Goal: Task Accomplishment & Management: Manage account settings

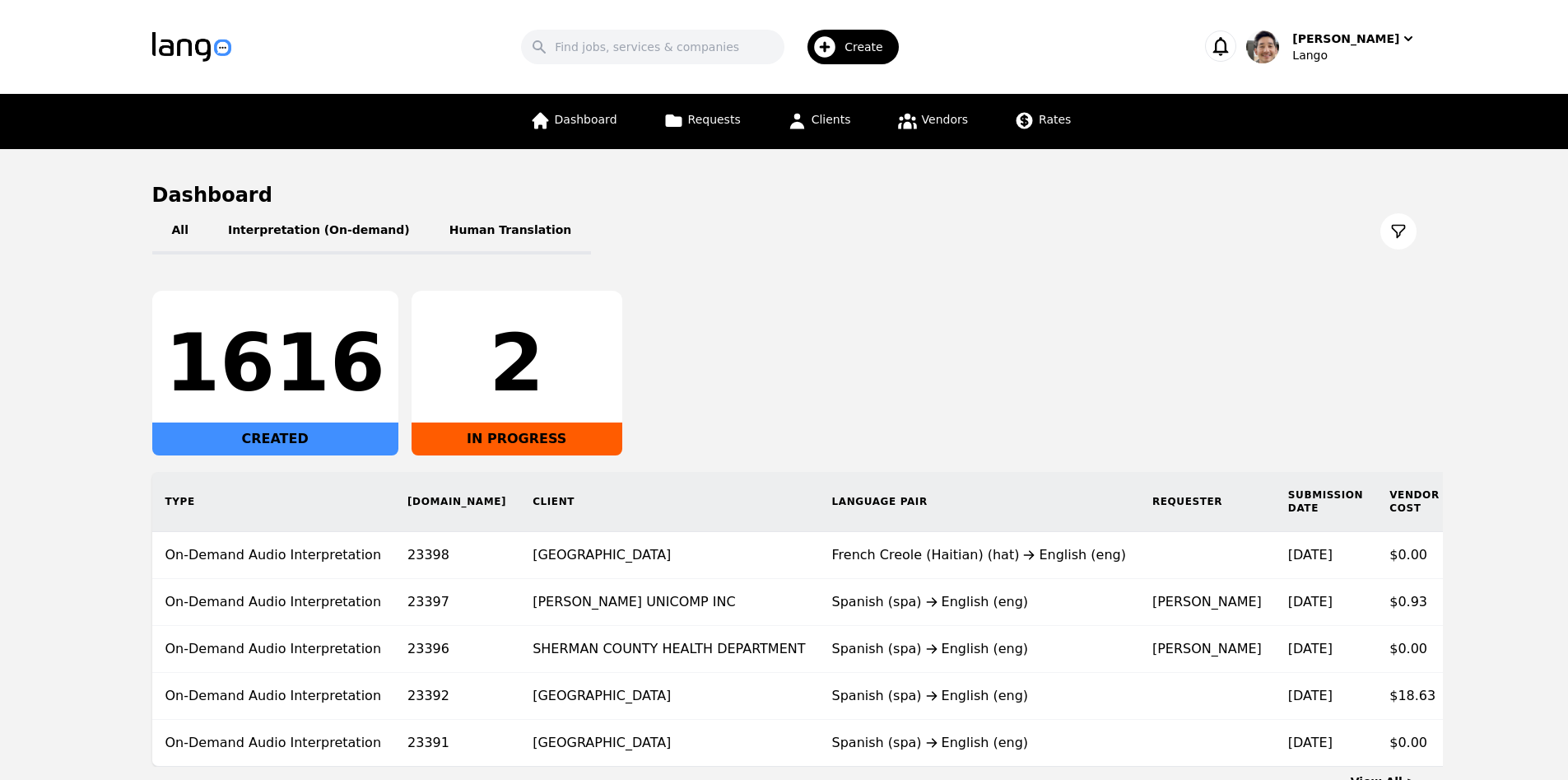
click at [1167, 342] on div "1616 CREATED 2 IN PROGRESS" at bounding box center [784, 373] width 1264 height 165
click at [707, 127] on link "Requests" at bounding box center [702, 122] width 97 height 55
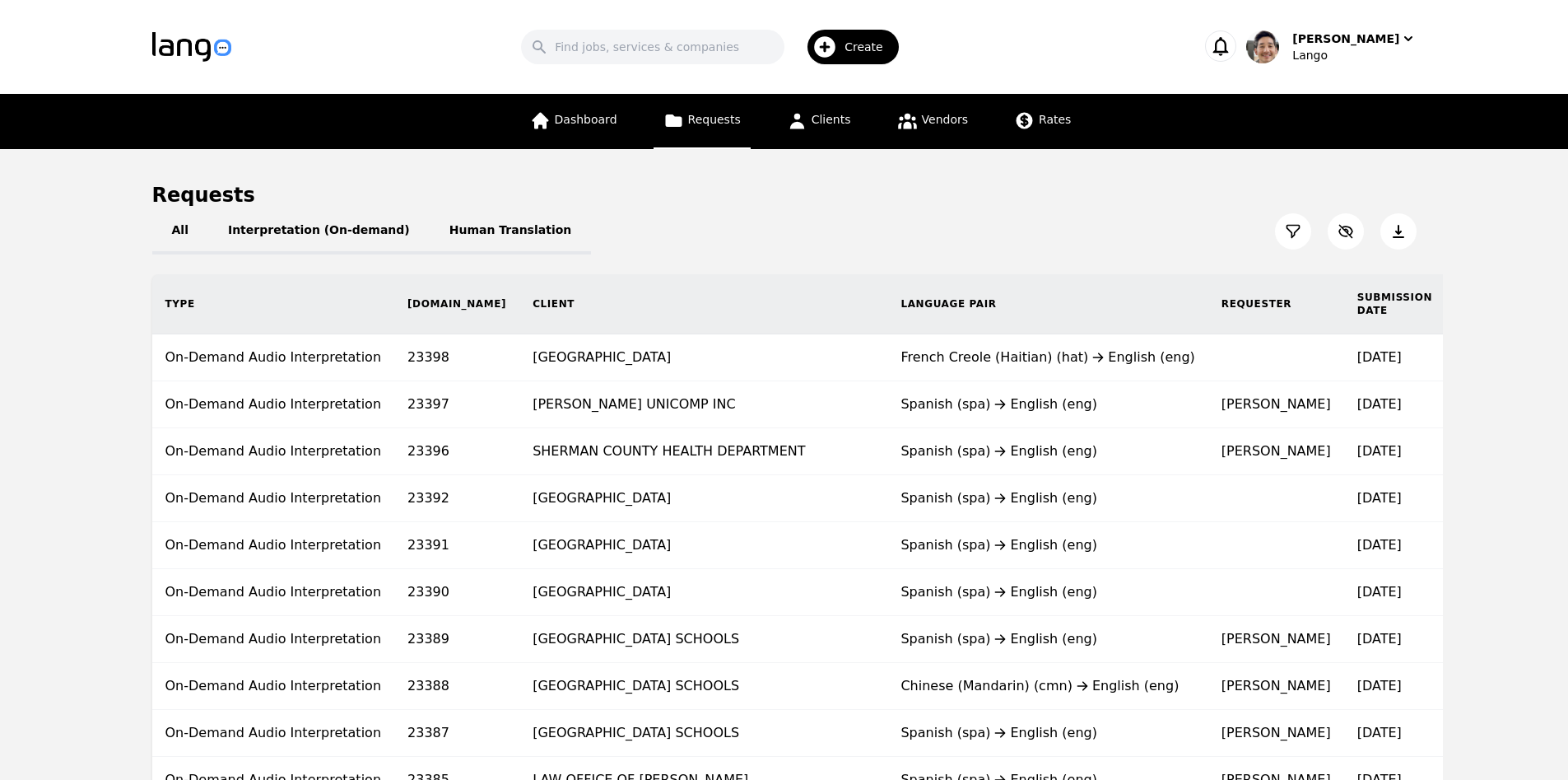
click at [1367, 26] on div "Search Create [PERSON_NAME]" at bounding box center [784, 47] width 1264 height 48
click at [1360, 41] on div "[PERSON_NAME]" at bounding box center [1346, 39] width 107 height 17
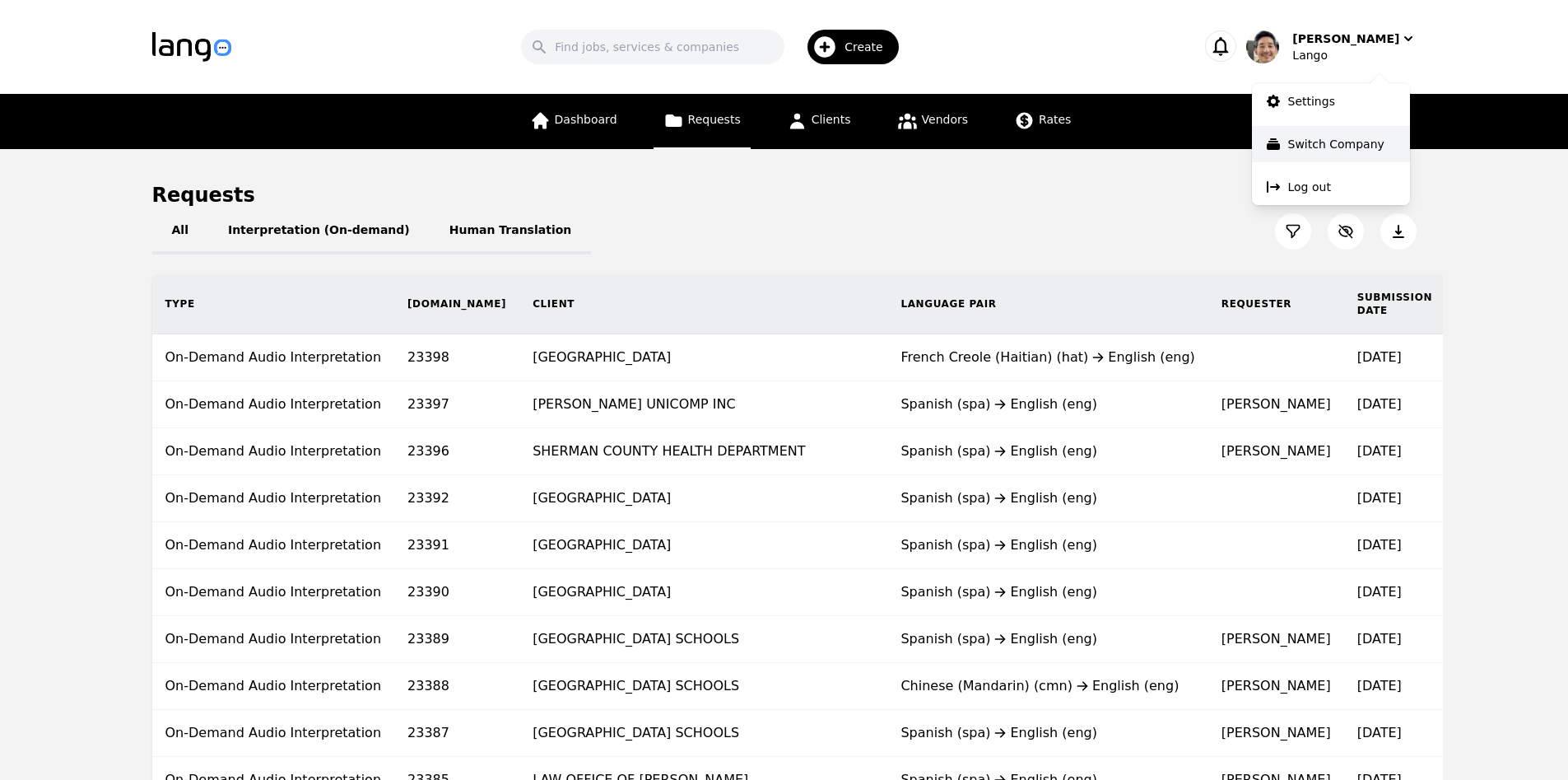
click at [1345, 132] on button "Switch Company" at bounding box center [1331, 143] width 158 height 36
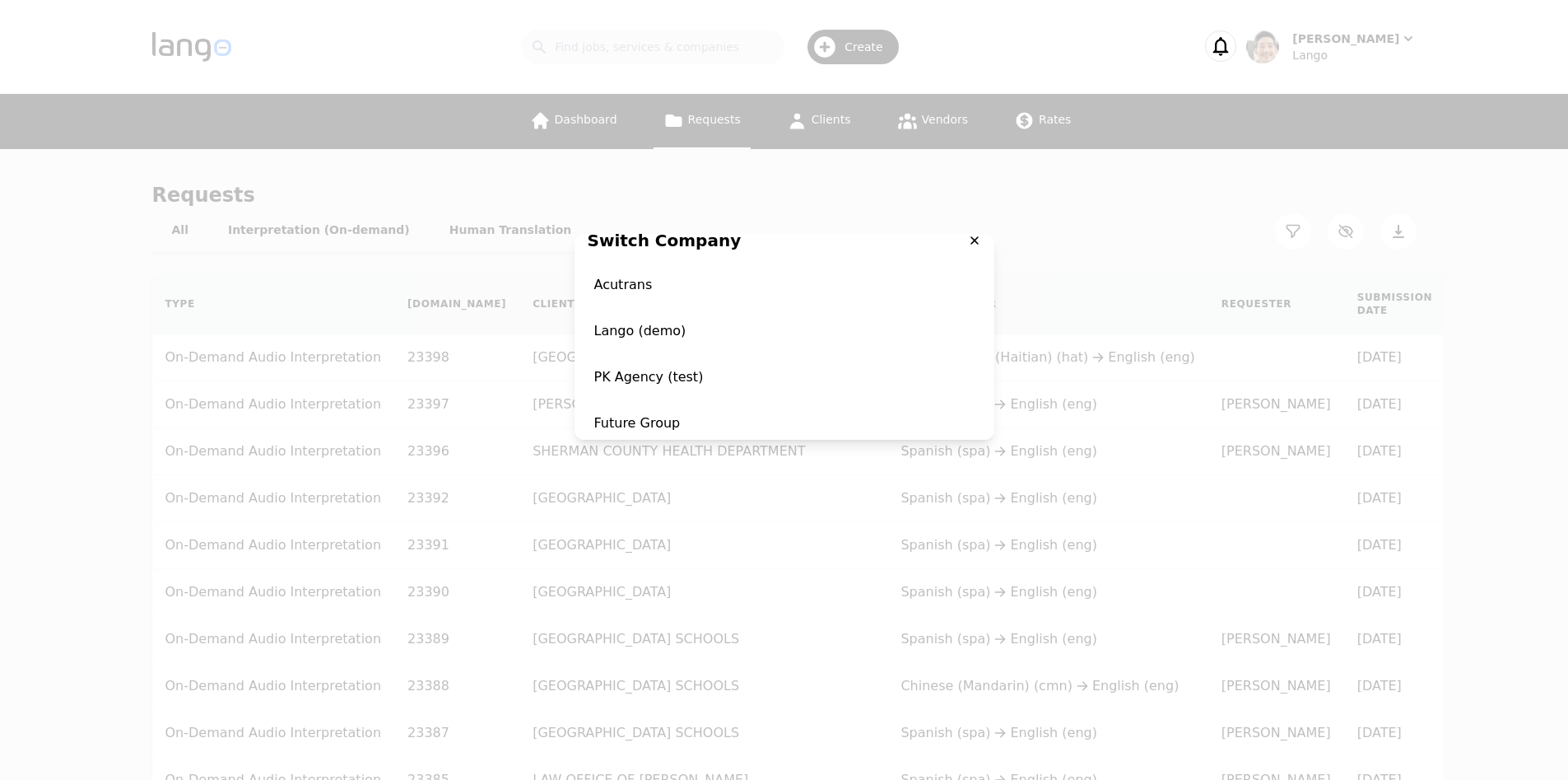
scroll to position [19, 0]
click at [760, 301] on span "Acutrans" at bounding box center [784, 283] width 407 height 39
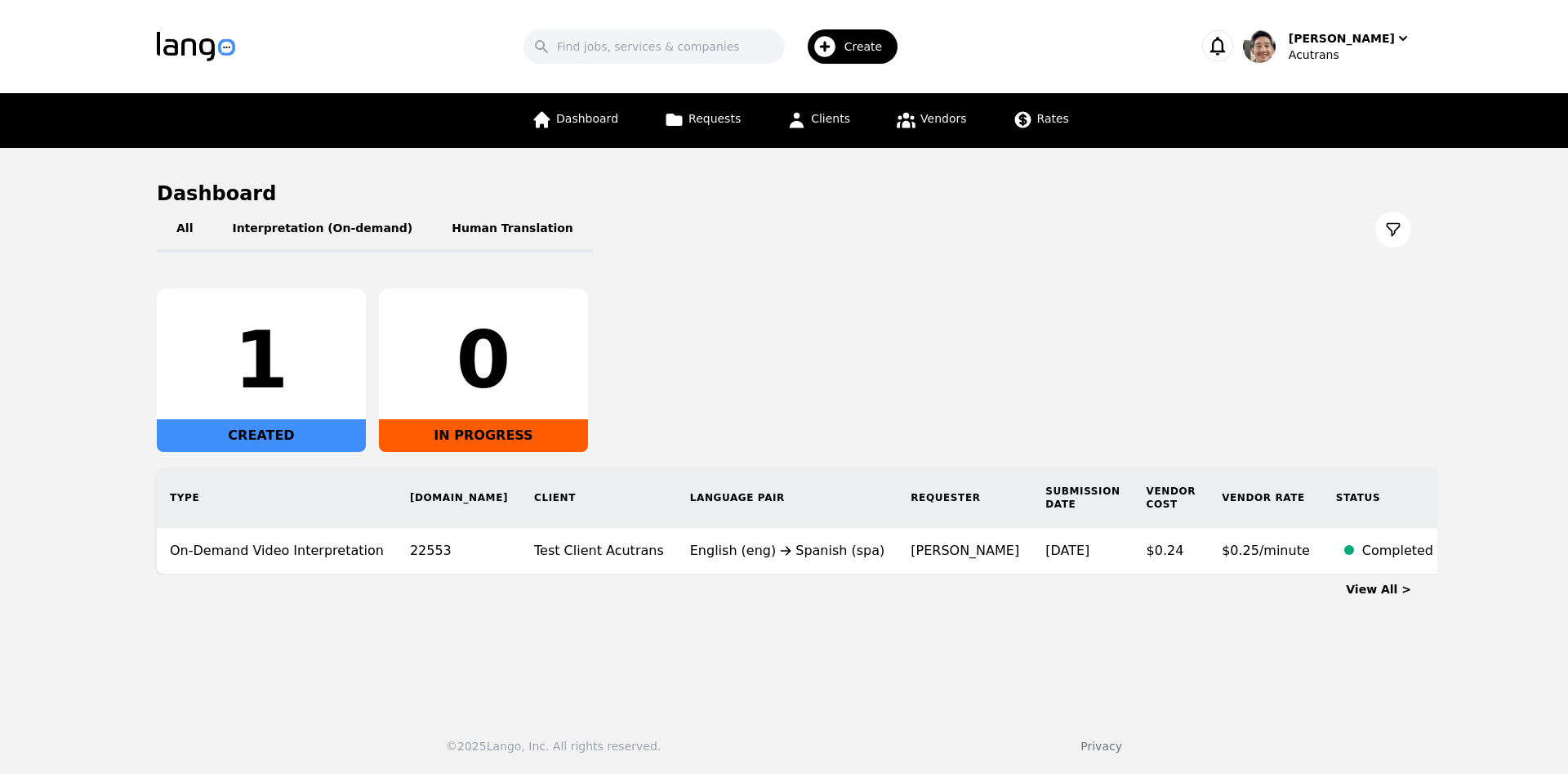
click at [1056, 306] on div "1 CREATED 0 IN PROGRESS" at bounding box center [784, 370] width 1254 height 164
click at [838, 116] on span "Clients" at bounding box center [830, 118] width 39 height 13
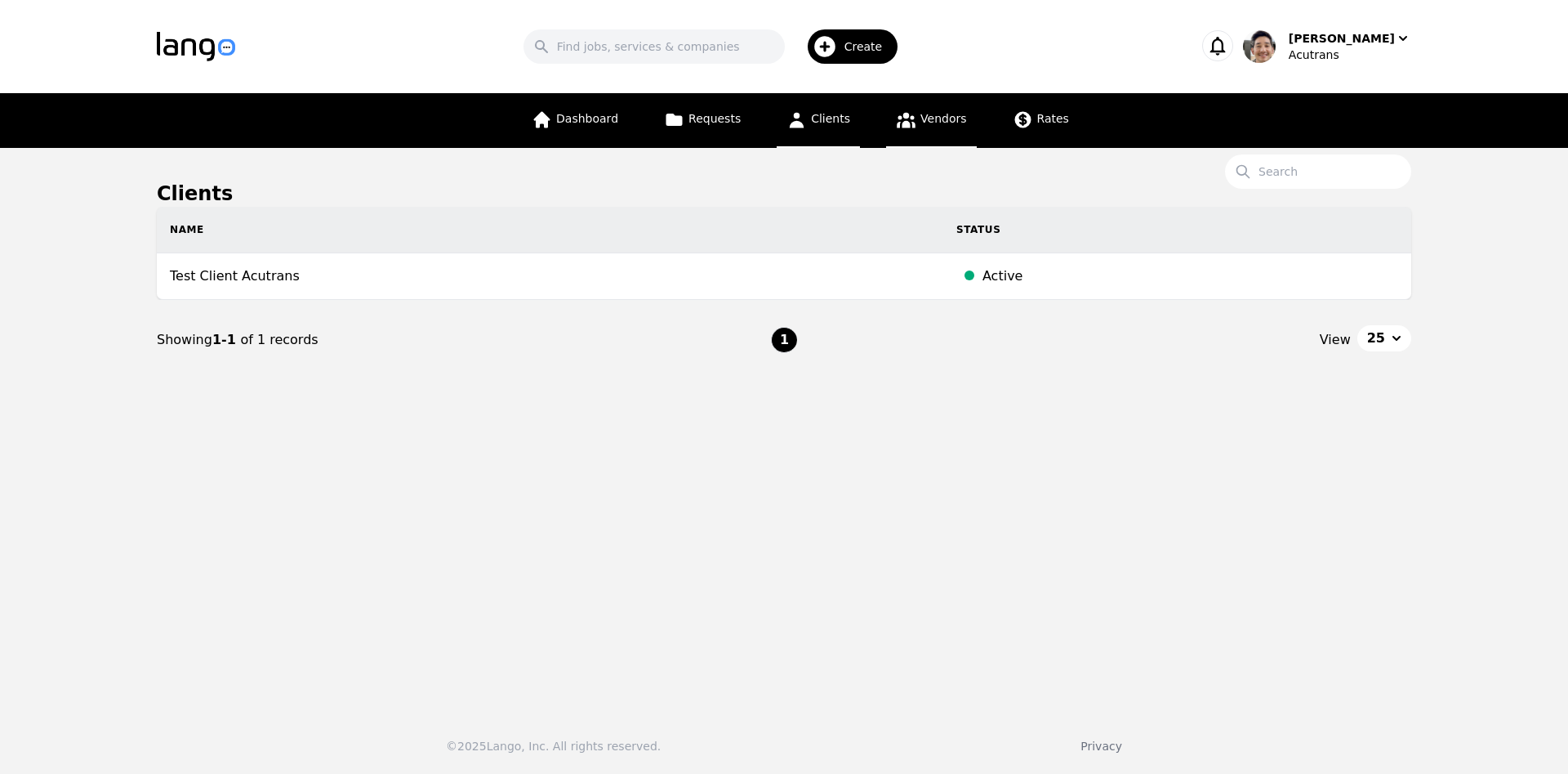
click at [937, 115] on span "Vendors" at bounding box center [942, 118] width 45 height 13
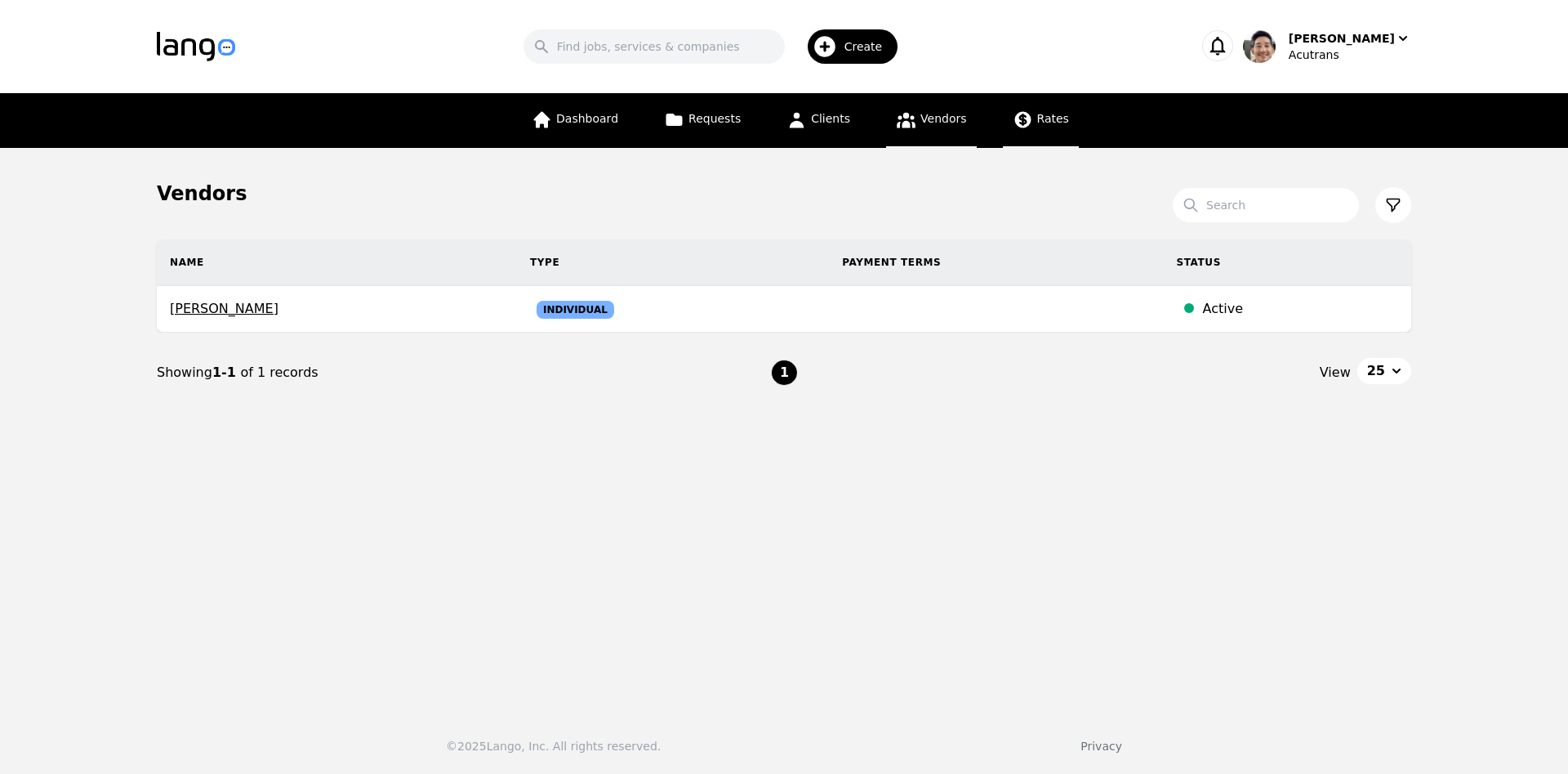
click at [1046, 120] on span "Rates" at bounding box center [1053, 118] width 32 height 13
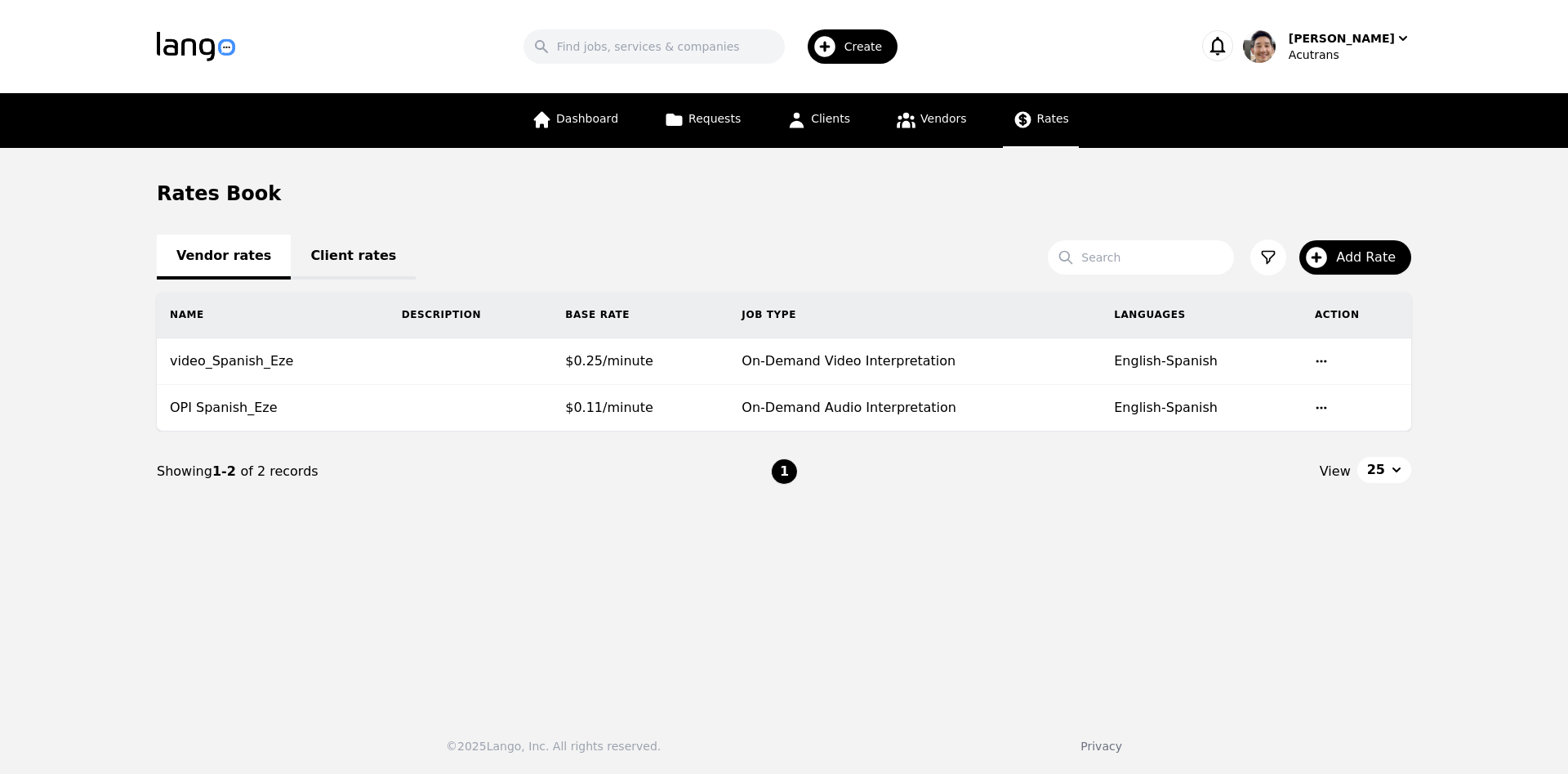
click at [740, 210] on section "Rates Book Vendor rates Client rates Search Add Rate Name Description Base Rate…" at bounding box center [784, 346] width 1254 height 331
click at [350, 262] on link "Client rates" at bounding box center [353, 257] width 125 height 45
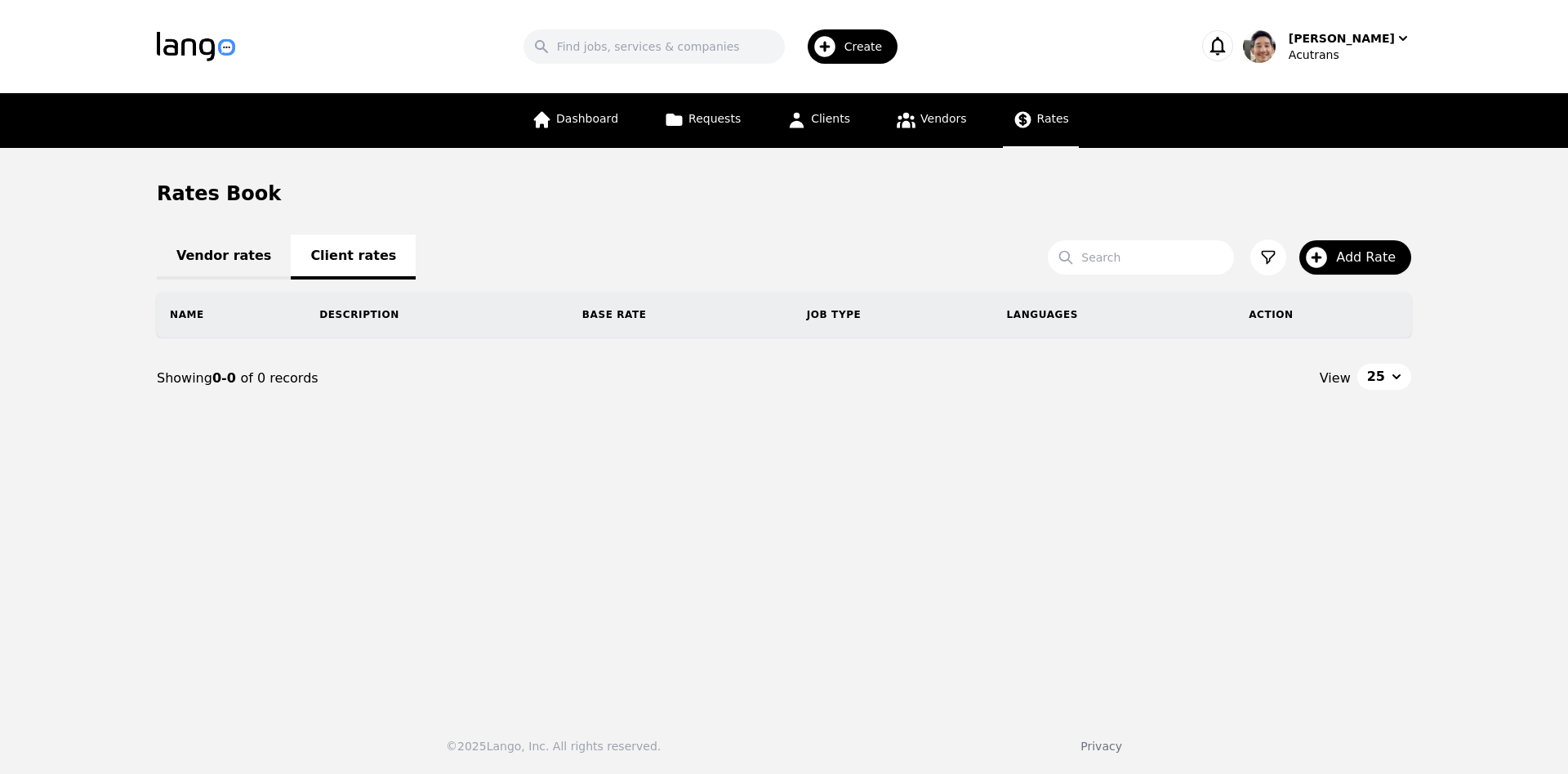
click at [201, 256] on link "Vendor rates" at bounding box center [224, 257] width 134 height 45
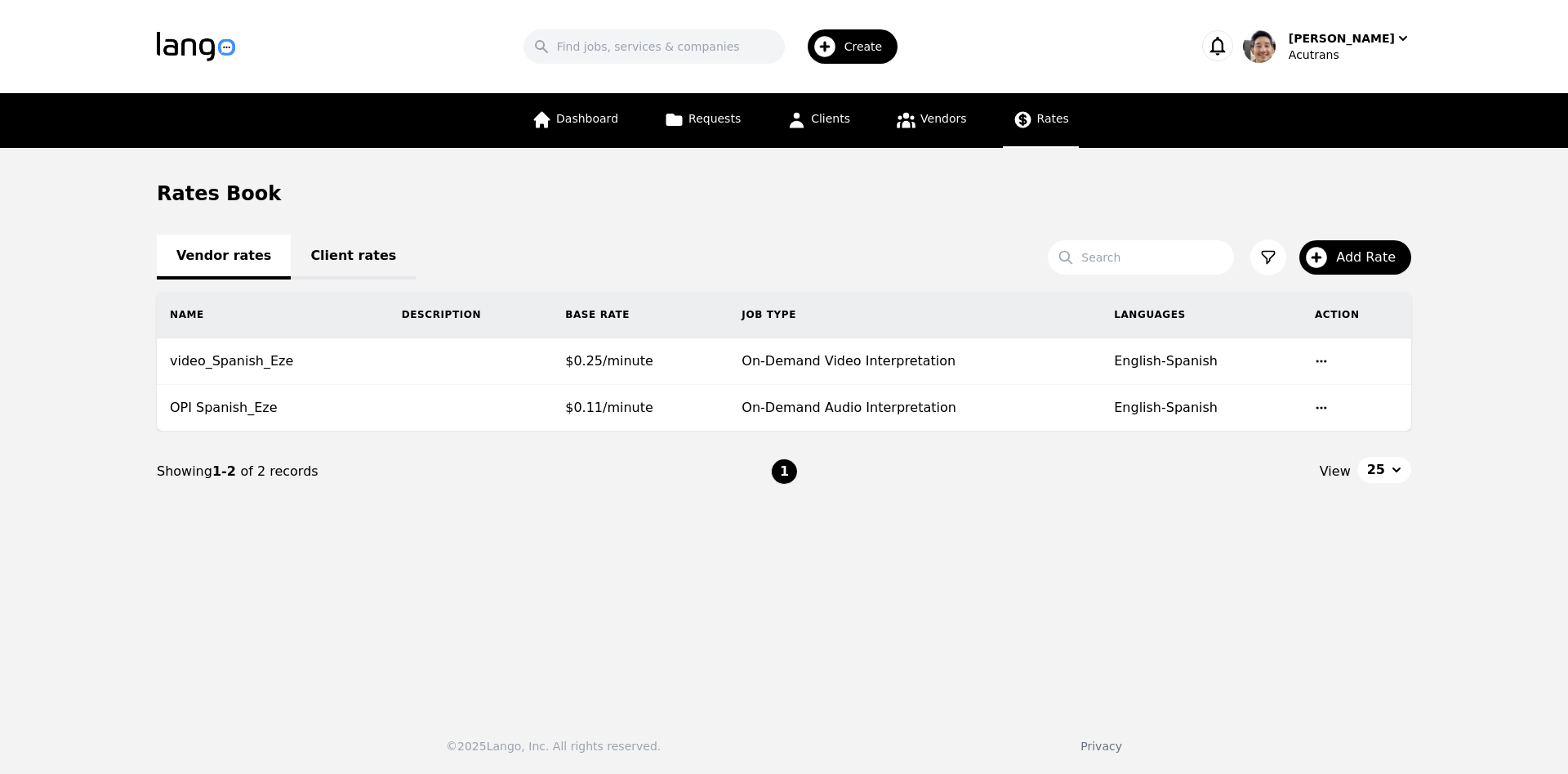
click at [603, 233] on section "Rates Book Vendor rates Client rates Search Add Rate Name Description Base Rate…" at bounding box center [784, 346] width 1254 height 331
click at [941, 118] on span "Vendors" at bounding box center [942, 118] width 45 height 13
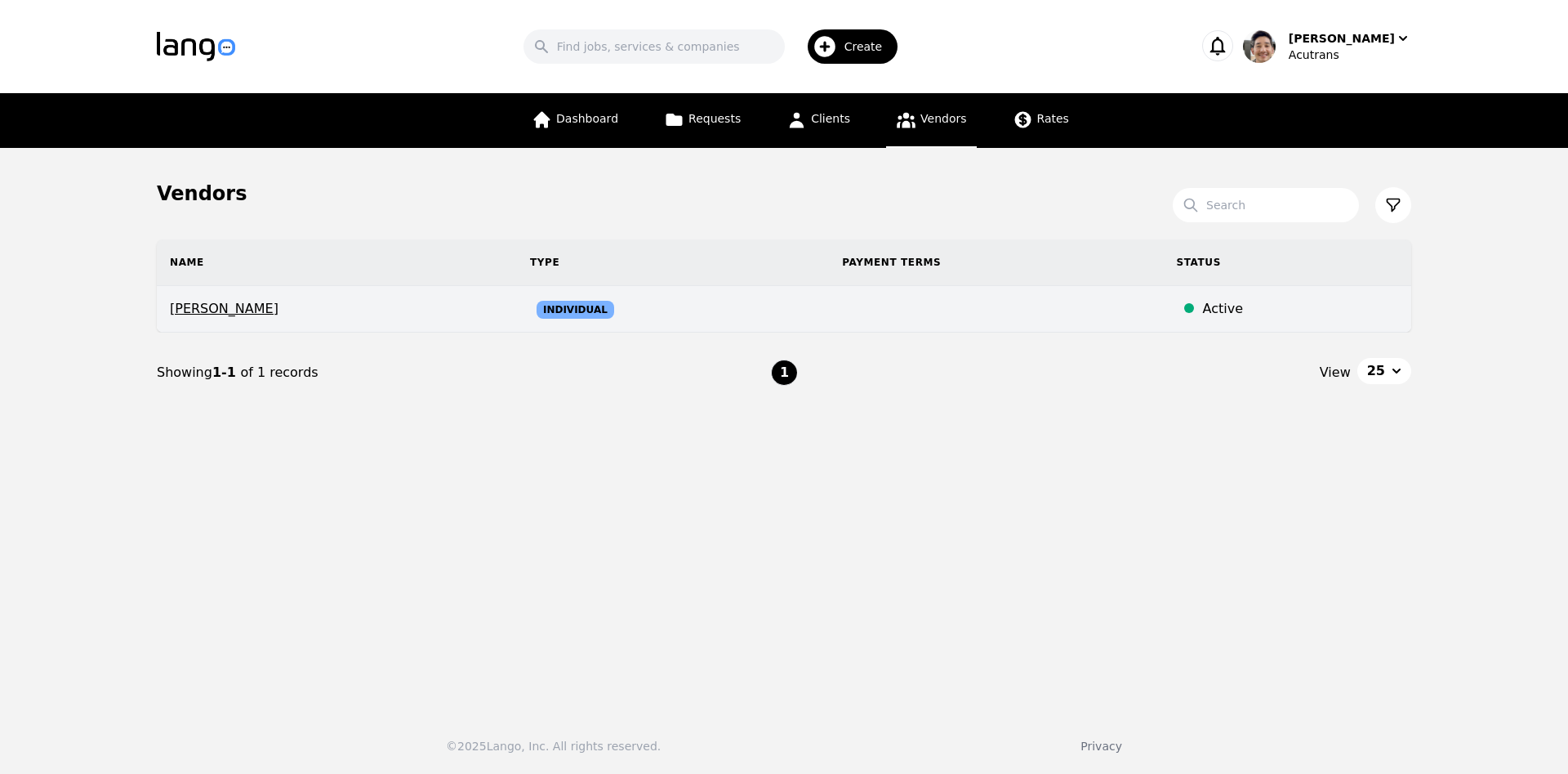
click at [292, 309] on span "[PERSON_NAME]" at bounding box center [336, 309] width 334 height 20
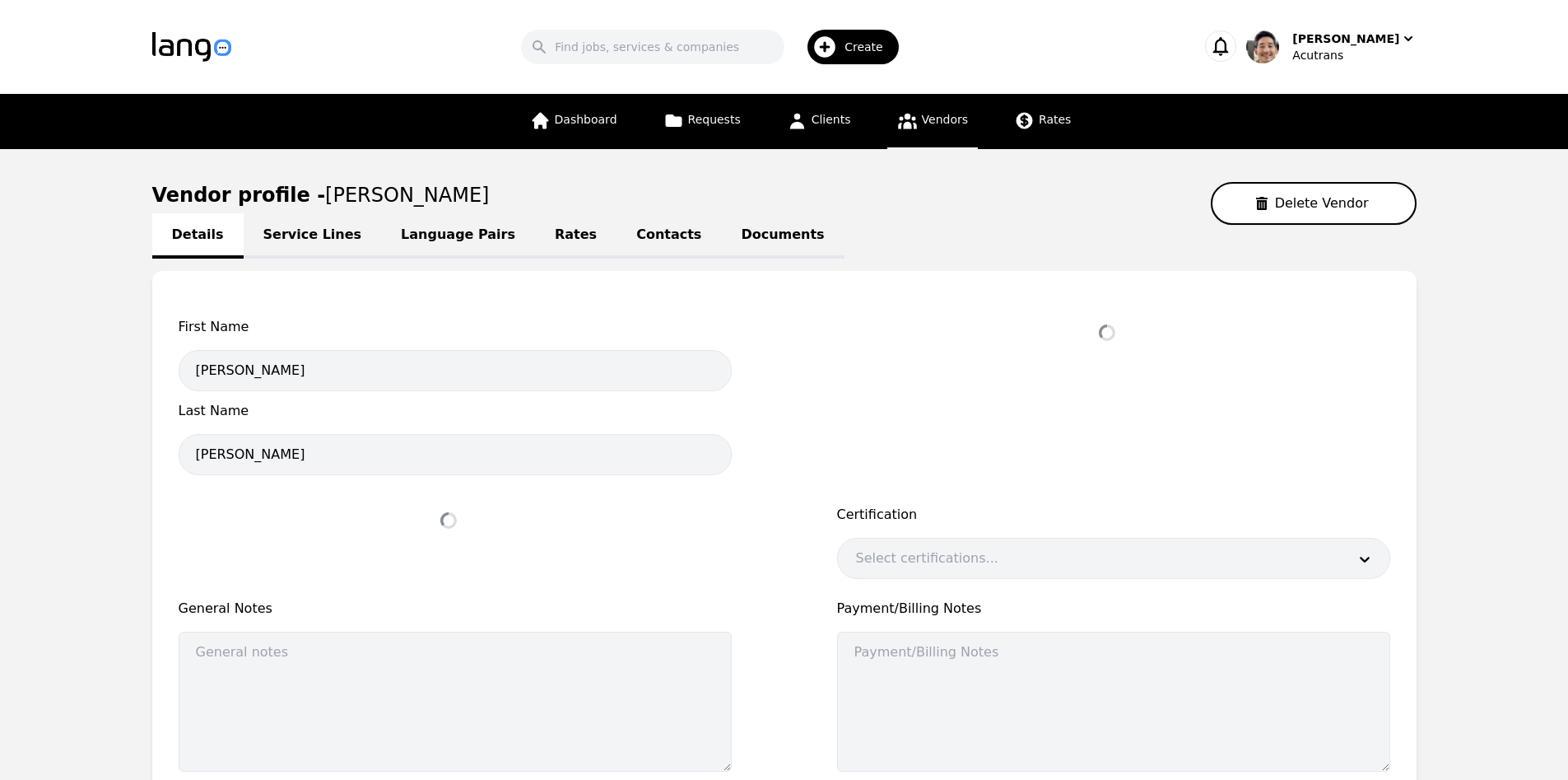
select select "active"
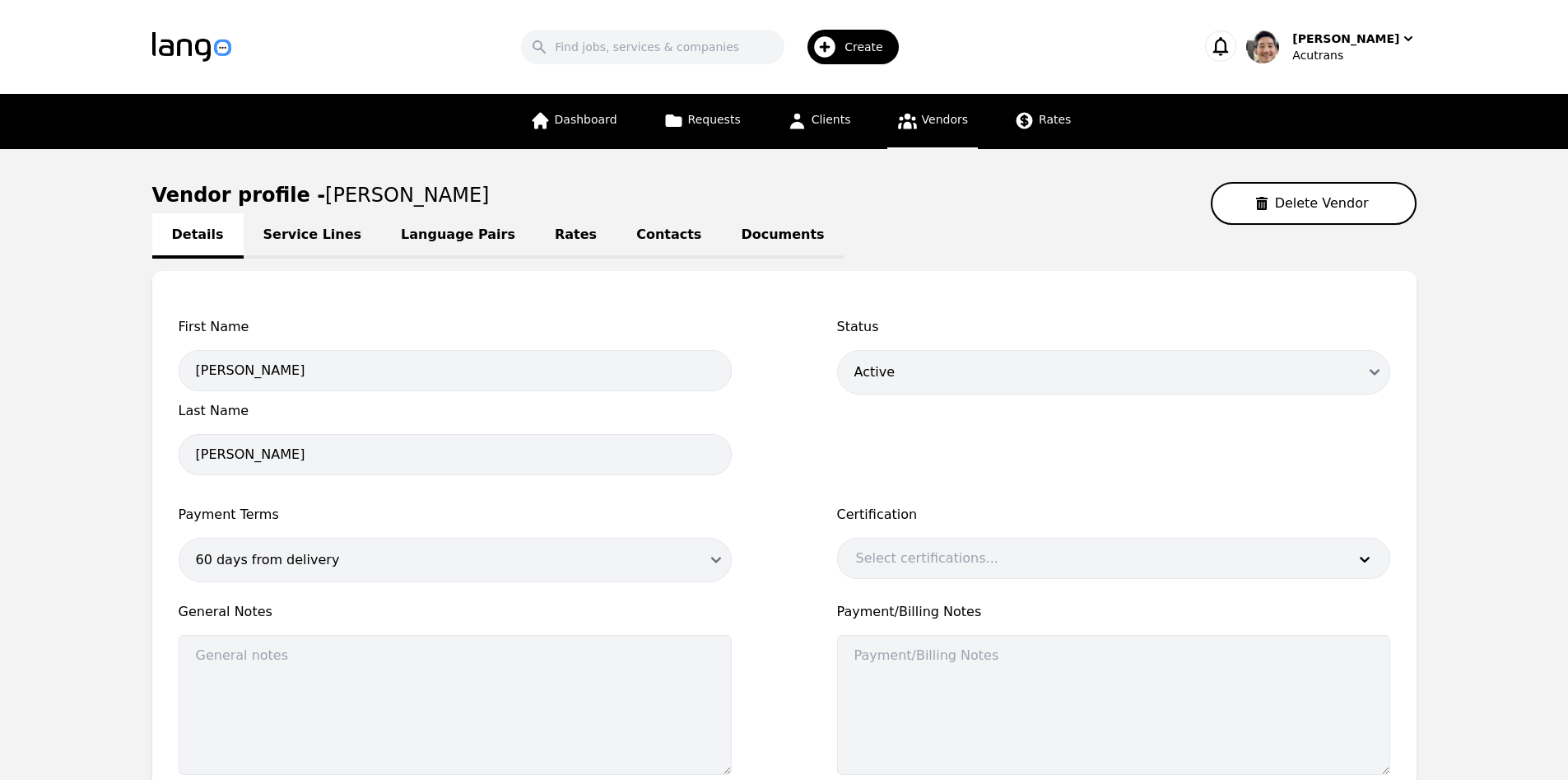
click at [446, 234] on link "Language Pairs" at bounding box center [457, 236] width 154 height 45
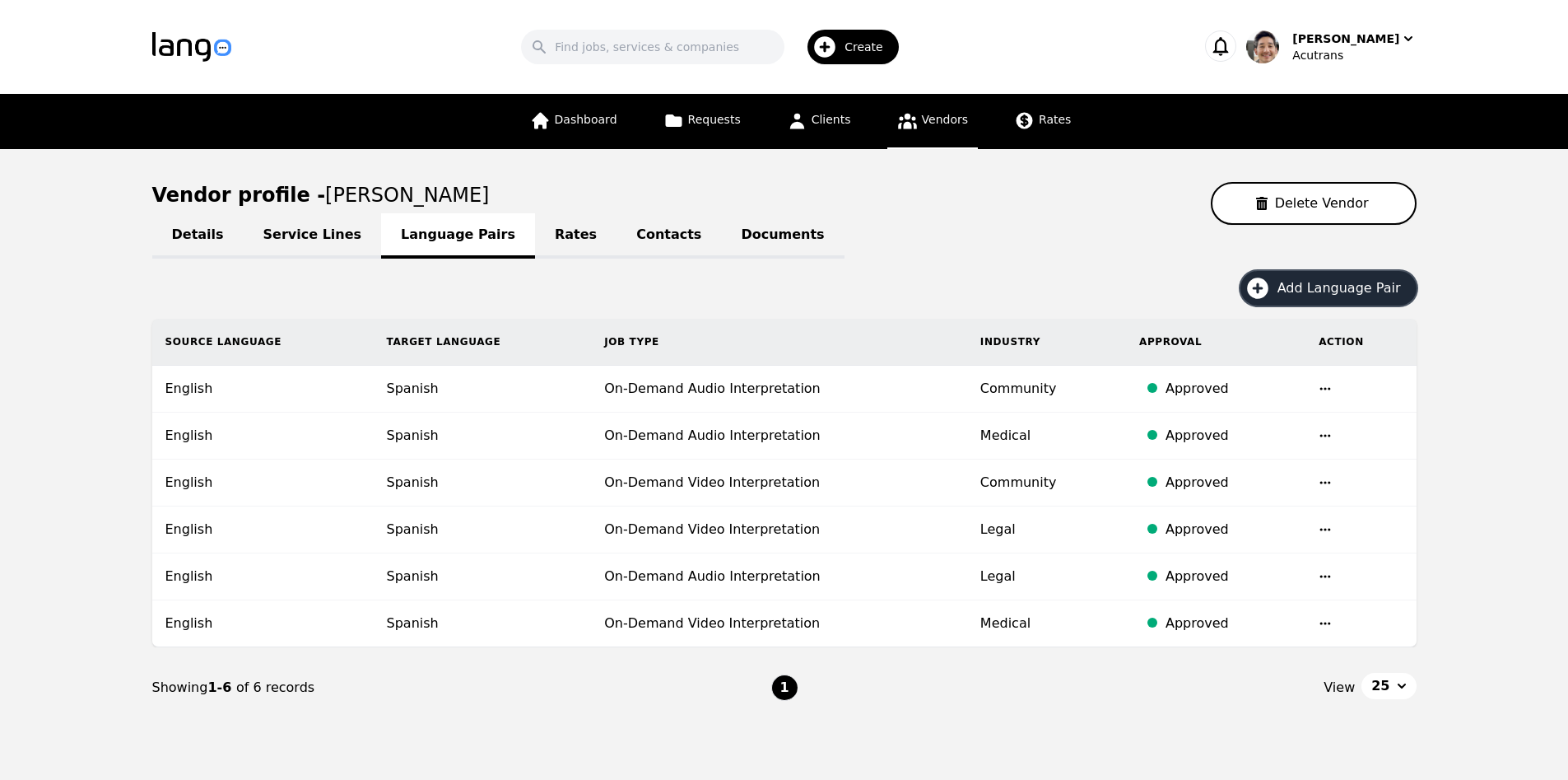
click at [1365, 295] on span "Add Language Pair" at bounding box center [1345, 288] width 135 height 20
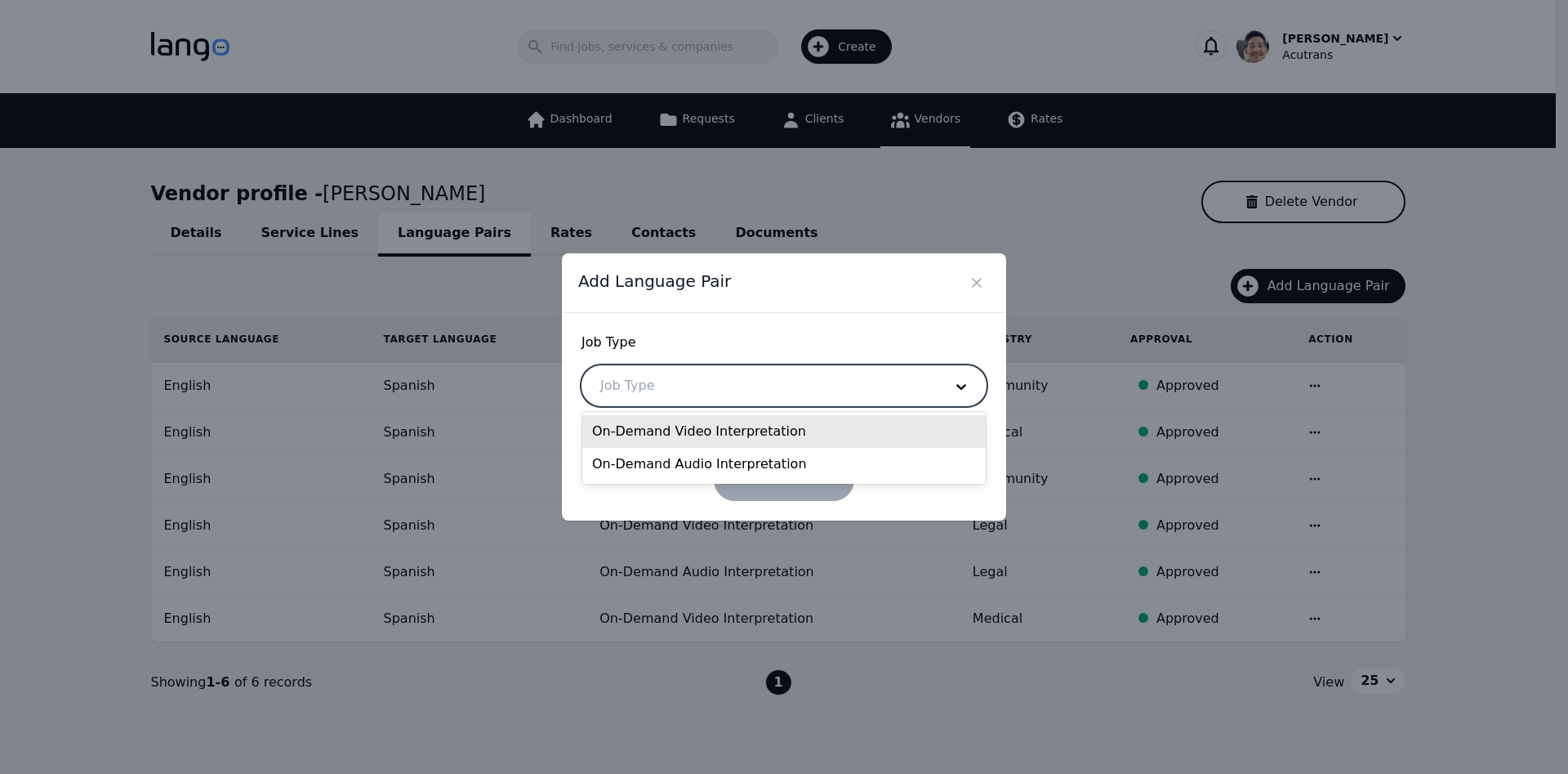
click at [865, 395] on div at bounding box center [759, 385] width 355 height 39
click at [844, 433] on div "On-Demand Video Interpretation" at bounding box center [784, 432] width 403 height 33
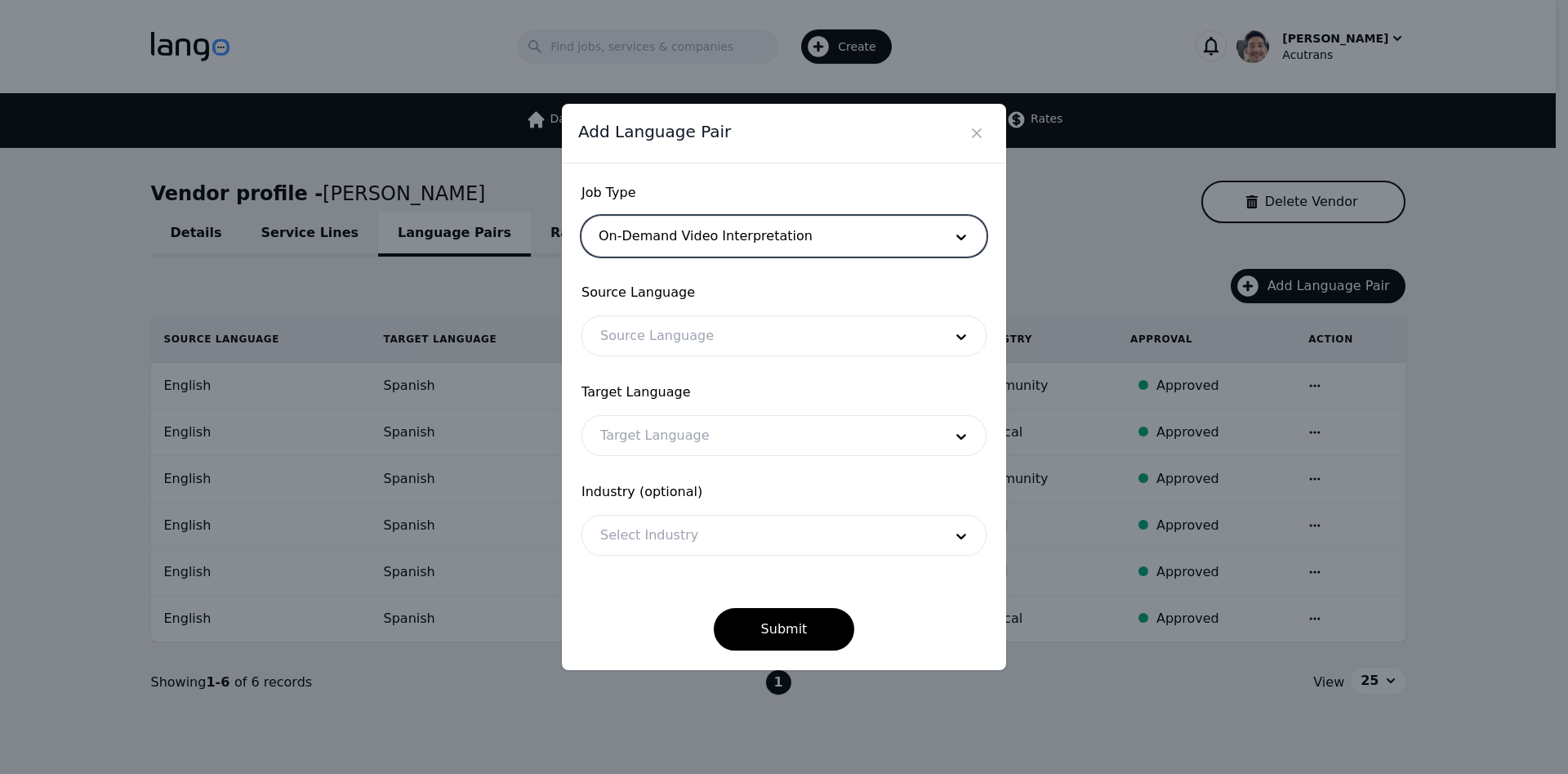
click at [784, 530] on div at bounding box center [759, 534] width 355 height 39
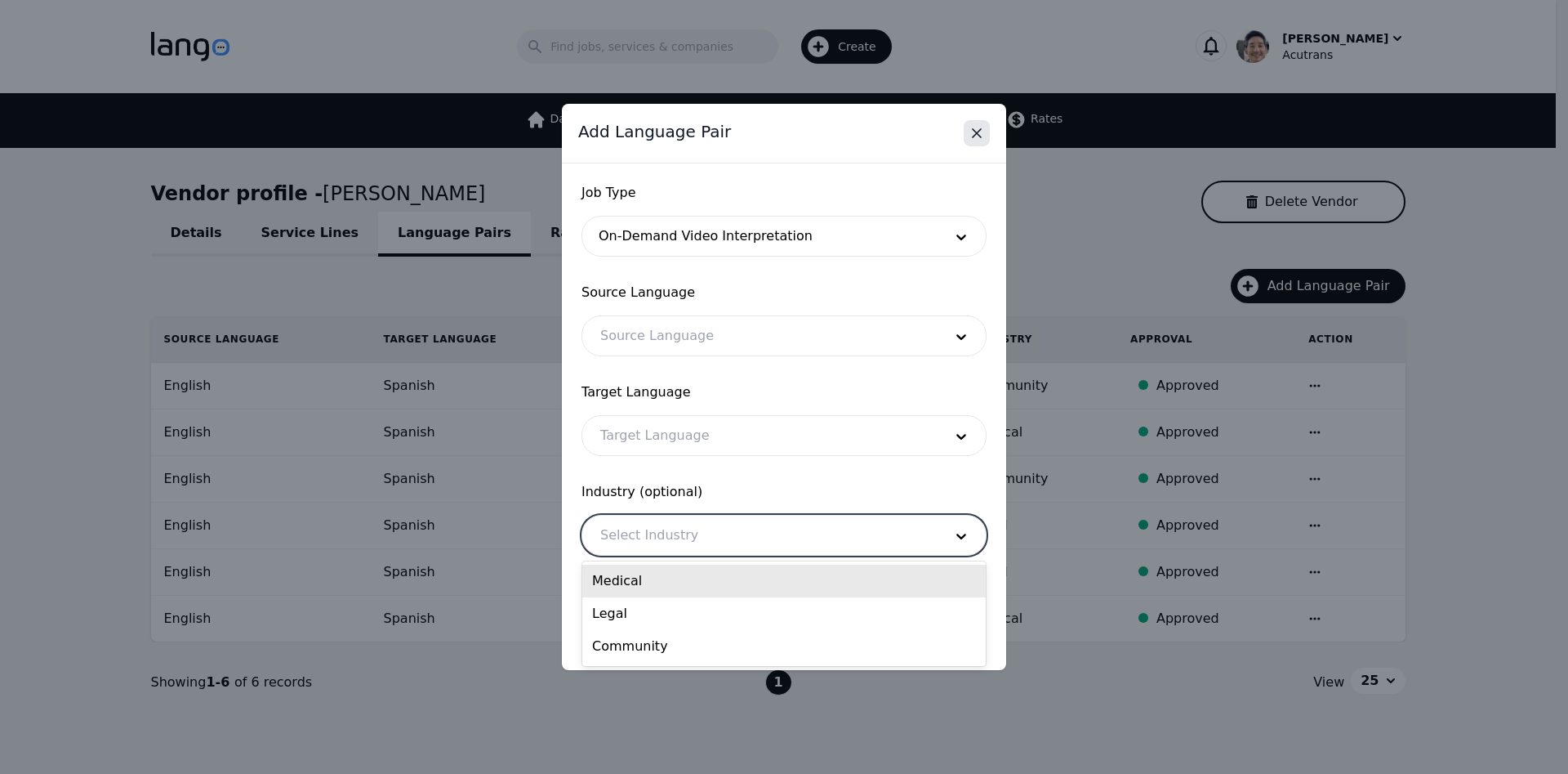
drag, startPoint x: 890, startPoint y: 148, endPoint x: 966, endPoint y: 134, distance: 77.3
click at [890, 148] on div "Add Language Pair" at bounding box center [784, 133] width 444 height 60
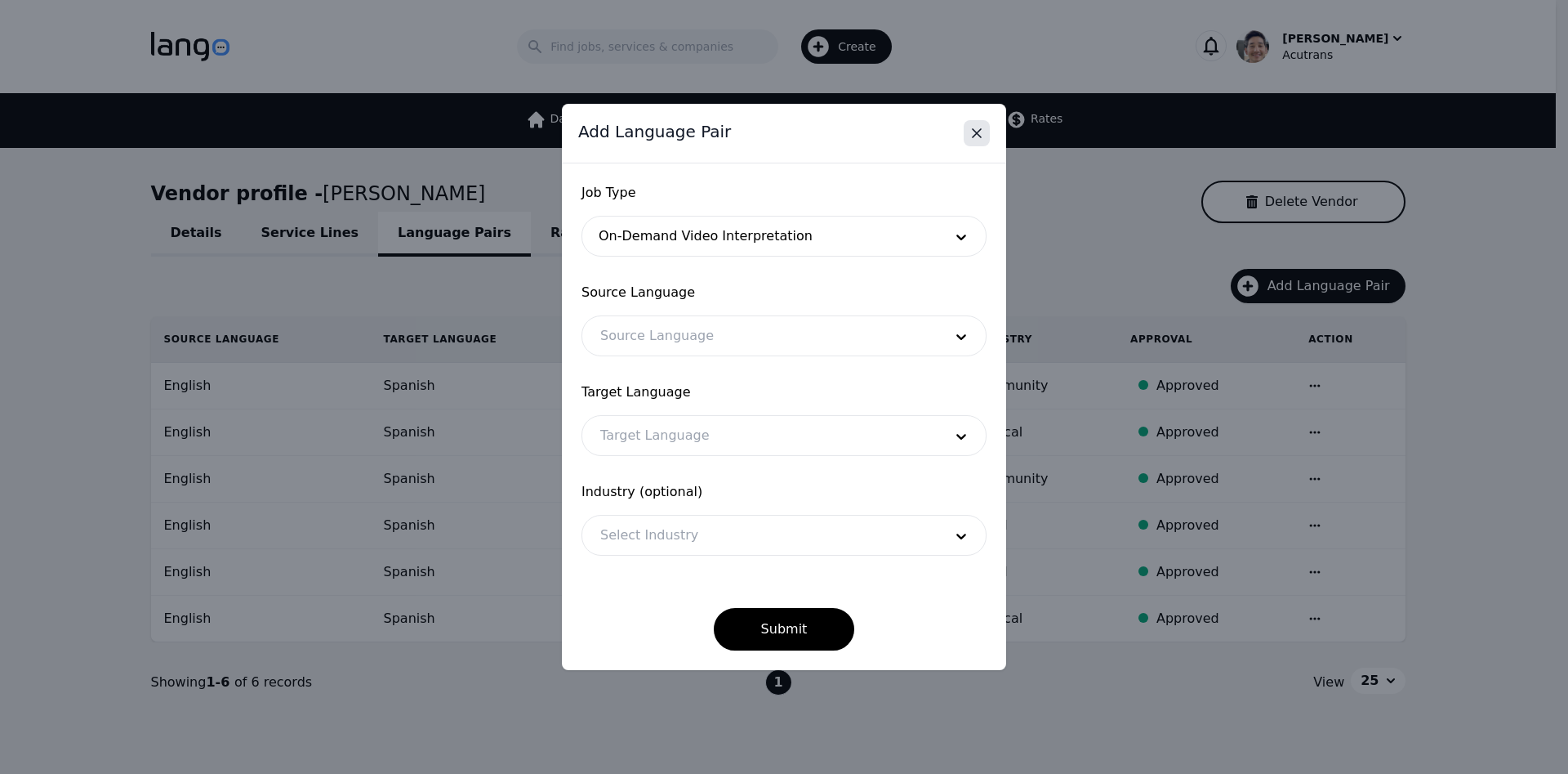
click at [972, 134] on icon "Close" at bounding box center [977, 133] width 17 height 17
